Goal: Find specific page/section: Find specific page/section

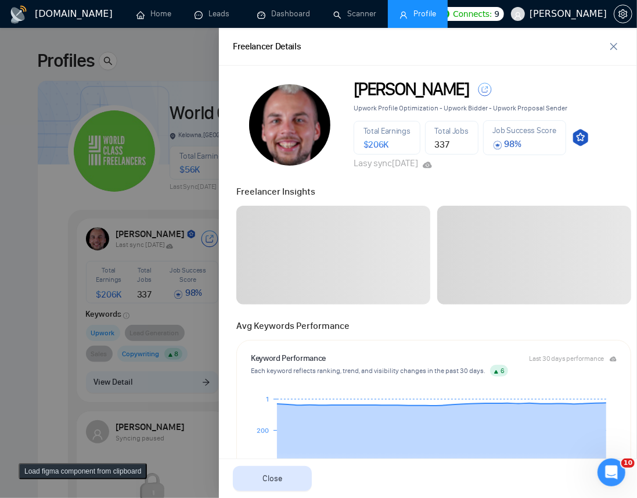
scroll to position [524, 0]
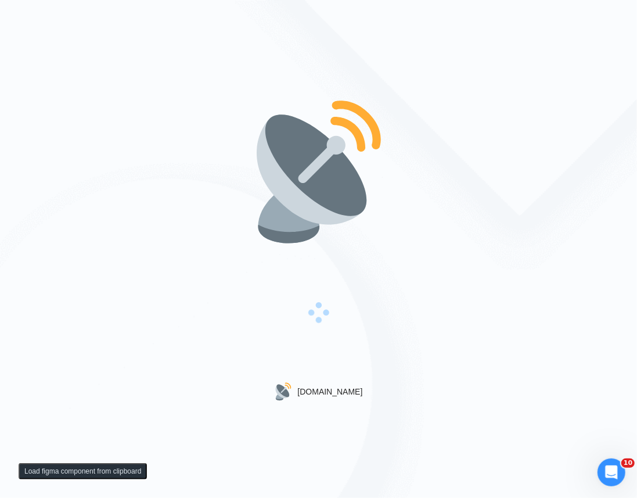
click at [406, 188] on div "[DOMAIN_NAME]" at bounding box center [318, 249] width 637 height 498
click at [419, 87] on div "[DOMAIN_NAME]" at bounding box center [318, 249] width 637 height 498
click at [228, 123] on div "[DOMAIN_NAME]" at bounding box center [318, 249] width 637 height 498
click at [322, 87] on div "[DOMAIN_NAME]" at bounding box center [318, 249] width 637 height 498
click at [181, 74] on div "[DOMAIN_NAME]" at bounding box center [318, 249] width 637 height 498
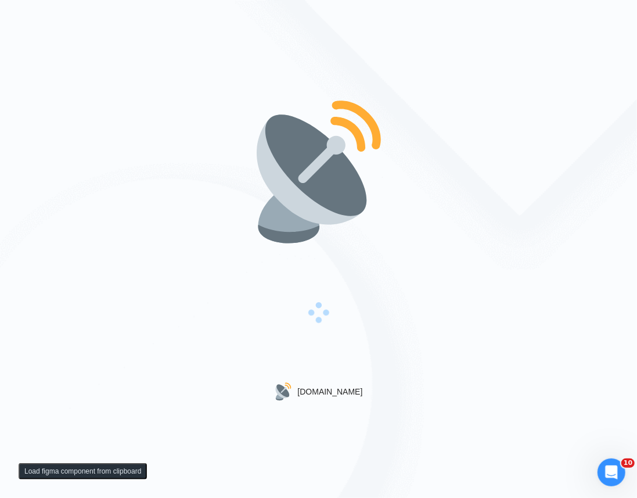
click at [435, 257] on div "[DOMAIN_NAME]" at bounding box center [318, 249] width 637 height 498
